Goal: Book appointment/travel/reservation

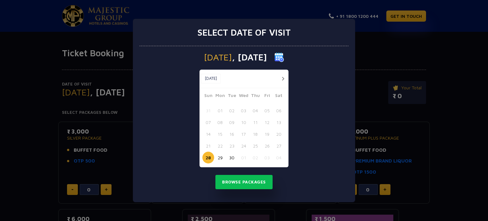
click at [282, 79] on button "button" at bounding box center [283, 79] width 8 height 8
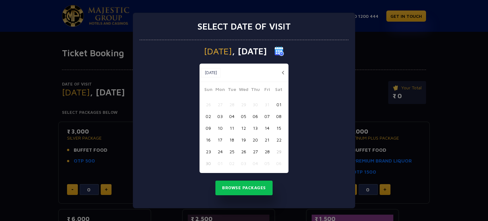
click at [216, 71] on button "[DATE]" at bounding box center [210, 73] width 19 height 10
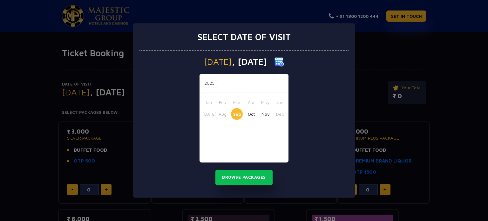
click at [291, 161] on div "[DATE] 2025 [DATE] Feb Mar Apr May Jun [DATE] Aug Sep Oct Nov Dec Browse Packag…" at bounding box center [243, 123] width 209 height 147
click at [259, 179] on button "Browse Packages" at bounding box center [243, 177] width 57 height 15
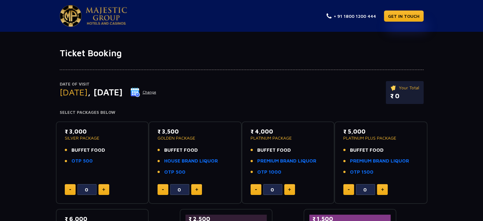
click at [157, 91] on button "Change" at bounding box center [143, 92] width 26 height 10
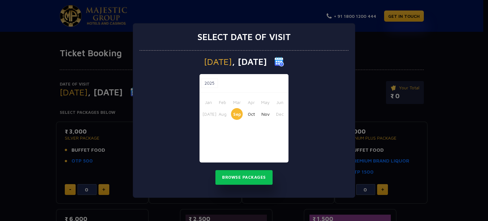
click at [267, 114] on button "Nov" at bounding box center [265, 114] width 12 height 12
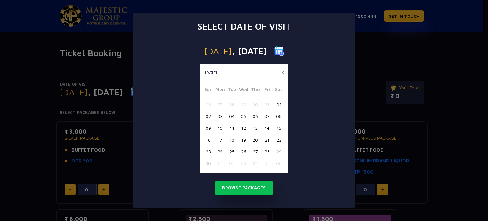
click at [389, 111] on div "Select date of visit [DATE] [DATE] [DATE] Sun Mon Tue Wed Thu Fri Sat 26 27 28 …" at bounding box center [244, 110] width 488 height 221
